Goal: Book appointment/travel/reservation

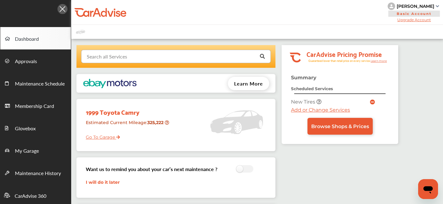
click at [161, 57] on input "text" at bounding box center [175, 56] width 186 height 12
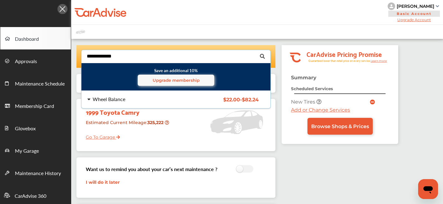
type input "**********"
click at [108, 104] on div "Wheel Balance $22.00 - $82.24 Wheel Balance $22.00 - $82.24" at bounding box center [175, 99] width 199 height 17
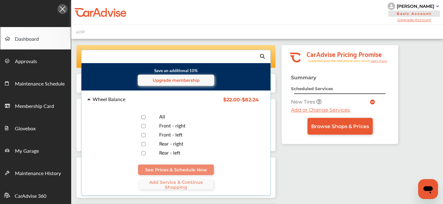
click at [170, 115] on div "All" at bounding box center [188, 117] width 68 height 6
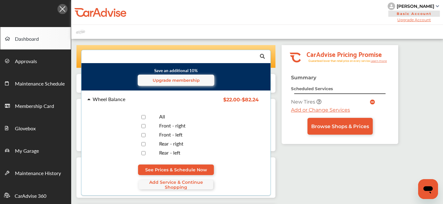
click at [182, 179] on div "See Prices & Schedule Now Add Service & Continue Shopping" at bounding box center [175, 176] width 177 height 25
click at [164, 186] on span "Add Service & Continue Shopping" at bounding box center [176, 185] width 75 height 10
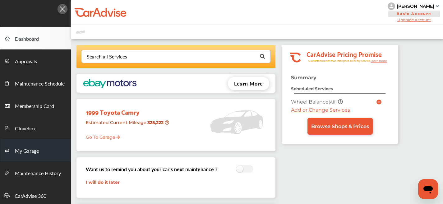
drag, startPoint x: 39, startPoint y: 139, endPoint x: 33, endPoint y: 148, distance: 10.9
click at [39, 139] on link "My Garage" at bounding box center [35, 150] width 71 height 22
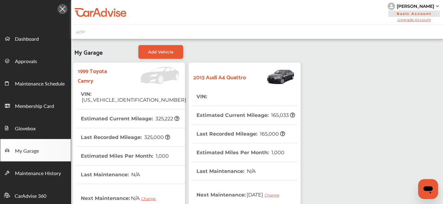
click at [224, 108] on th "Estimated Current Mileage : 165,033" at bounding box center [245, 115] width 99 height 18
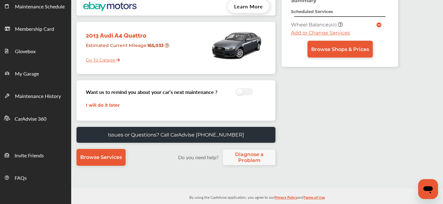
scroll to position [67, 0]
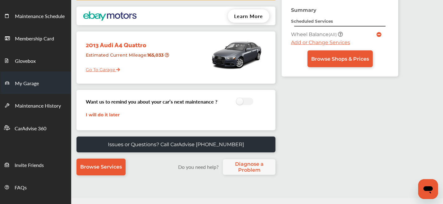
click at [27, 90] on link "My Garage" at bounding box center [35, 82] width 71 height 22
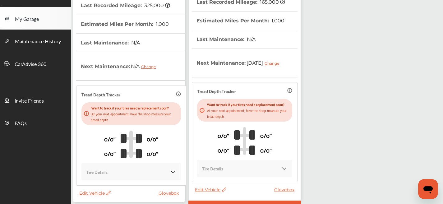
scroll to position [171, 0]
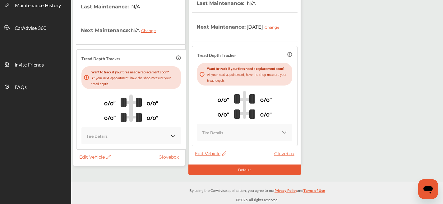
click at [215, 155] on span "Edit Vehicle" at bounding box center [210, 154] width 31 height 6
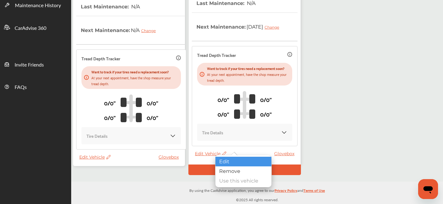
click at [222, 163] on div "Edit" at bounding box center [243, 162] width 56 height 10
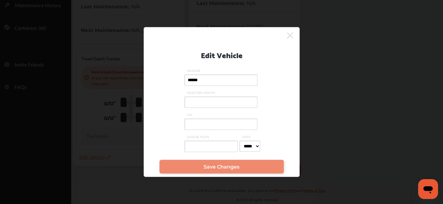
click at [209, 125] on input "VIN" at bounding box center [220, 123] width 73 height 11
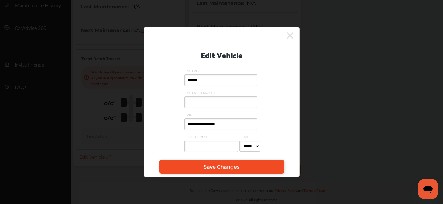
type input "**********"
click at [239, 168] on link "Save Changes" at bounding box center [221, 167] width 124 height 14
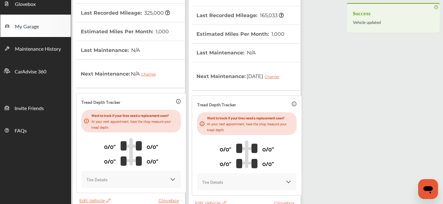
scroll to position [0, 0]
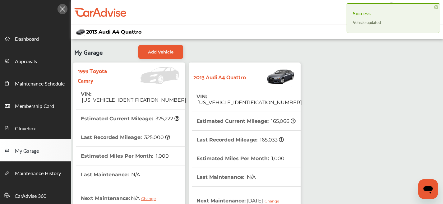
click at [234, 102] on th "VIN : [US_VEHICLE_IDENTIFICATION_NUMBER]" at bounding box center [248, 99] width 105 height 24
copy span "[US_VEHICLE_IDENTIFICATION_NUMBER]"
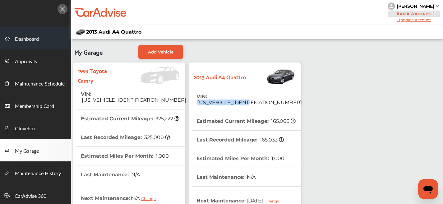
click at [31, 37] on span "Dashboard" at bounding box center [27, 39] width 24 height 8
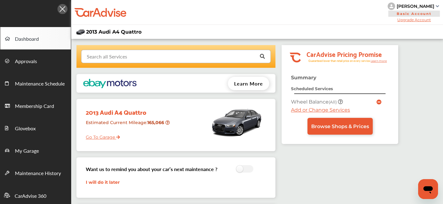
click at [160, 59] on input "text" at bounding box center [175, 56] width 186 height 12
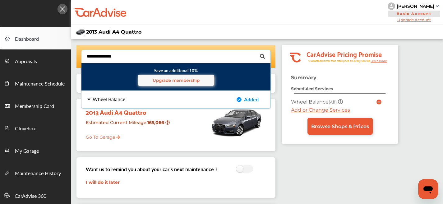
type input "**********"
click at [154, 99] on div "Wheel Balance" at bounding box center [136, 99] width 99 height 5
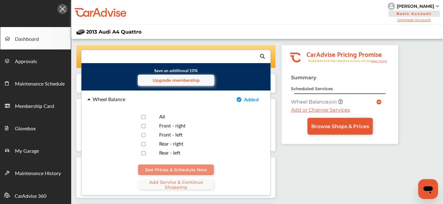
click at [155, 118] on div "All" at bounding box center [188, 117] width 68 height 6
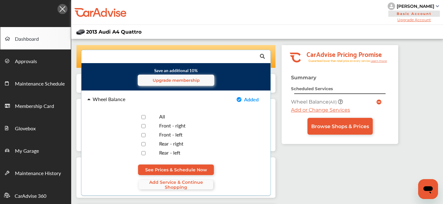
click at [168, 181] on span "Add Service & Continue Shopping" at bounding box center [176, 185] width 75 height 10
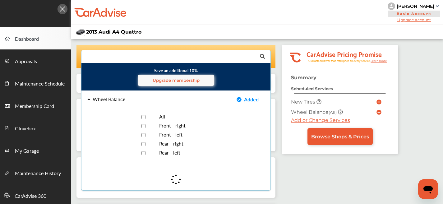
click at [150, 57] on input "text" at bounding box center [175, 56] width 186 height 12
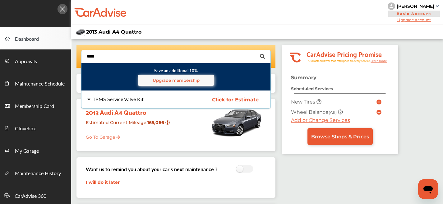
type input "****"
click at [124, 98] on div "TPMS Service Valve Kit" at bounding box center [118, 99] width 51 height 5
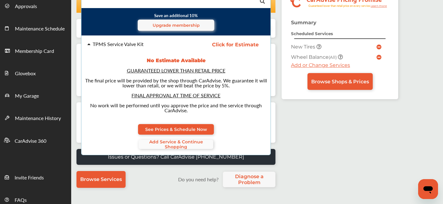
click at [177, 144] on span "Add Service & Continue Shopping" at bounding box center [176, 144] width 75 height 10
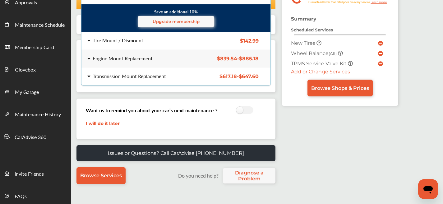
type input "*****"
click at [139, 42] on div "Tire Mount / Dismount" at bounding box center [118, 40] width 51 height 5
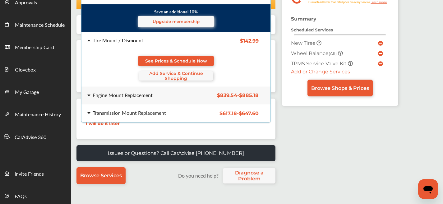
scroll to position [50, 0]
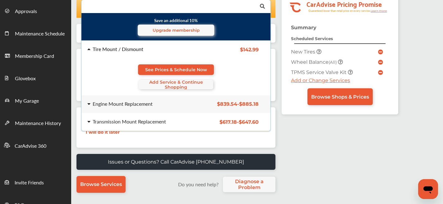
click at [171, 86] on span "Add Service & Continue Shopping" at bounding box center [176, 85] width 75 height 10
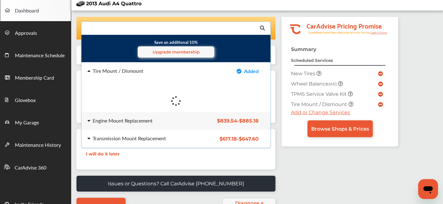
scroll to position [21, 0]
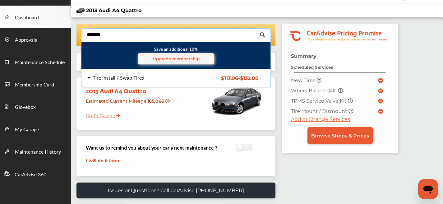
type input "*******"
click at [134, 75] on div "Tire Install / Swap Tires" at bounding box center [118, 77] width 51 height 5
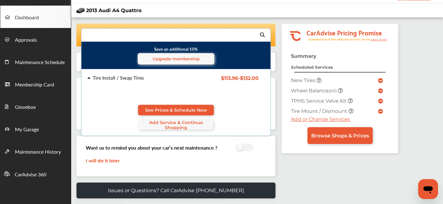
click at [174, 125] on span "Add Service & Continue Shopping" at bounding box center [176, 125] width 75 height 10
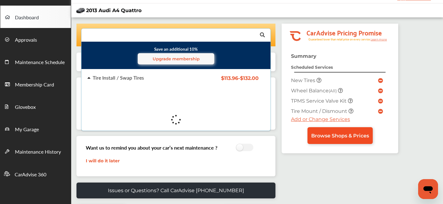
click at [344, 140] on link "Browse Shops & Prices" at bounding box center [339, 135] width 65 height 17
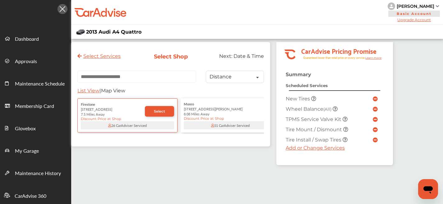
click at [128, 80] on input "text" at bounding box center [136, 77] width 119 height 12
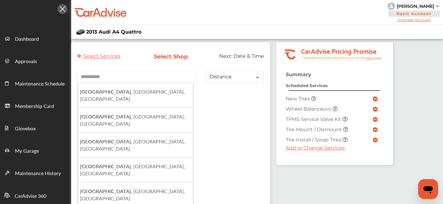
click at [136, 182] on li "[GEOGRAPHIC_DATA] , [GEOGRAPHIC_DATA], [GEOGRAPHIC_DATA]" at bounding box center [135, 194] width 115 height 25
type input "**********"
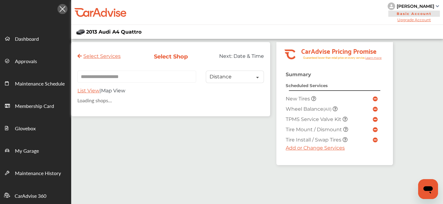
click at [79, 92] on span "List View" at bounding box center [88, 91] width 22 height 6
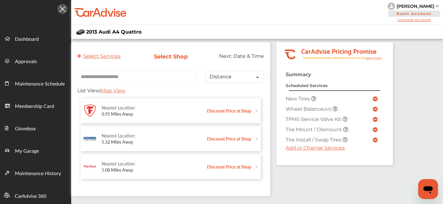
click at [129, 117] on strong "0.91 Miles Away" at bounding box center [117, 114] width 31 height 6
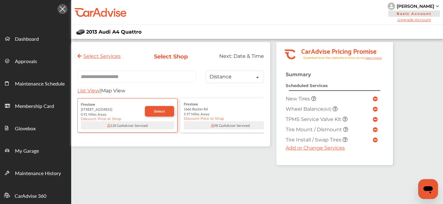
click at [226, 107] on div "Firestone [STREET_ADDRESS] 5.97 Miles Away Discount Price at Shop" at bounding box center [230, 110] width 93 height 19
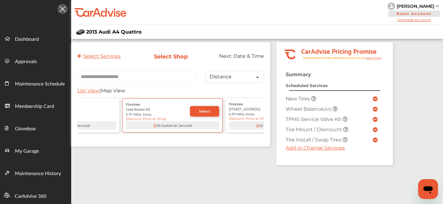
click at [201, 113] on span "Select" at bounding box center [204, 111] width 11 height 4
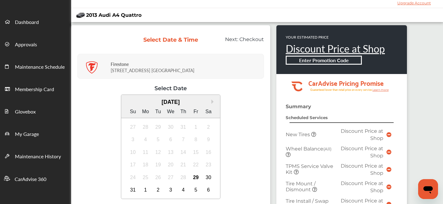
scroll to position [82, 0]
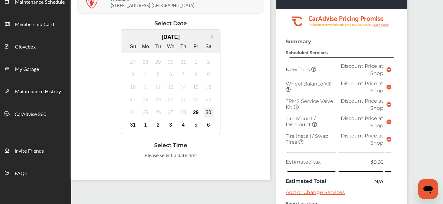
click at [205, 113] on div "30" at bounding box center [209, 113] width 10 height 10
click at [195, 112] on div "29" at bounding box center [196, 113] width 10 height 10
click at [206, 114] on div "30" at bounding box center [209, 113] width 10 height 10
click at [114, 158] on div "1:00 PM" at bounding box center [123, 156] width 29 height 11
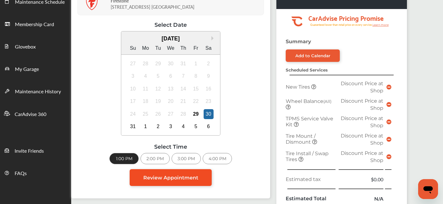
click at [167, 180] on link "Review Appointment" at bounding box center [171, 177] width 82 height 17
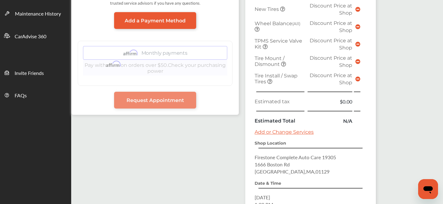
scroll to position [139, 0]
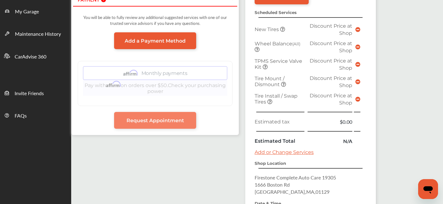
click at [184, 122] on link "Request Appointment" at bounding box center [155, 120] width 82 height 17
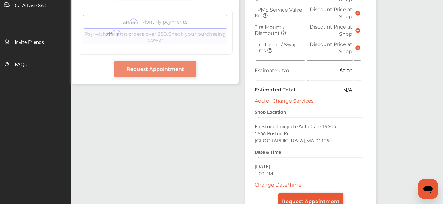
scroll to position [237, 0]
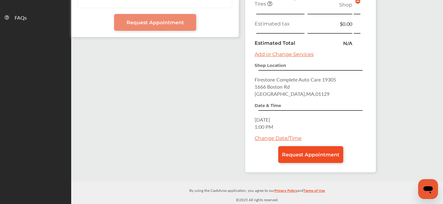
click at [309, 158] on link "Request Appointment" at bounding box center [310, 154] width 65 height 17
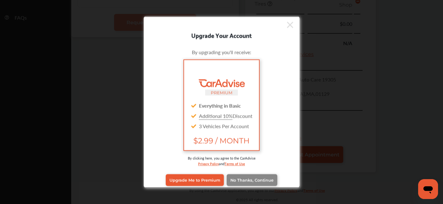
click at [262, 184] on link "No Thanks, Continue" at bounding box center [252, 180] width 51 height 12
